Goal: Navigation & Orientation: Find specific page/section

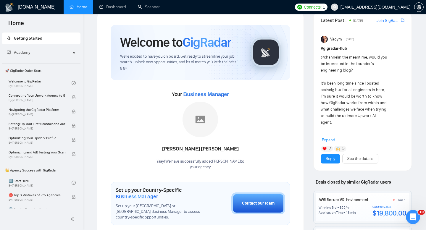
scroll to position [12, 0]
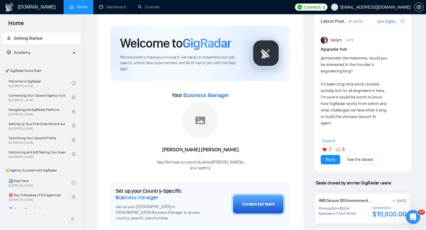
click at [30, 54] on span "Academy" at bounding box center [22, 52] width 16 height 5
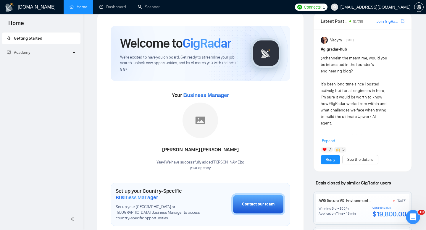
click at [30, 54] on span "Academy" at bounding box center [22, 52] width 16 height 5
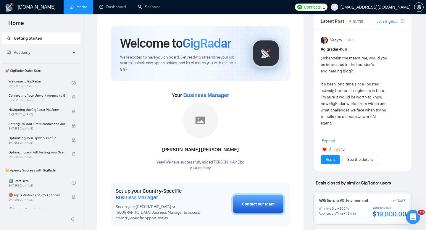
click at [36, 38] on span "Getting Started" at bounding box center [28, 38] width 28 height 5
click at [103, 9] on link "Dashboard" at bounding box center [112, 6] width 27 height 5
